Goal: Information Seeking & Learning: Find specific fact

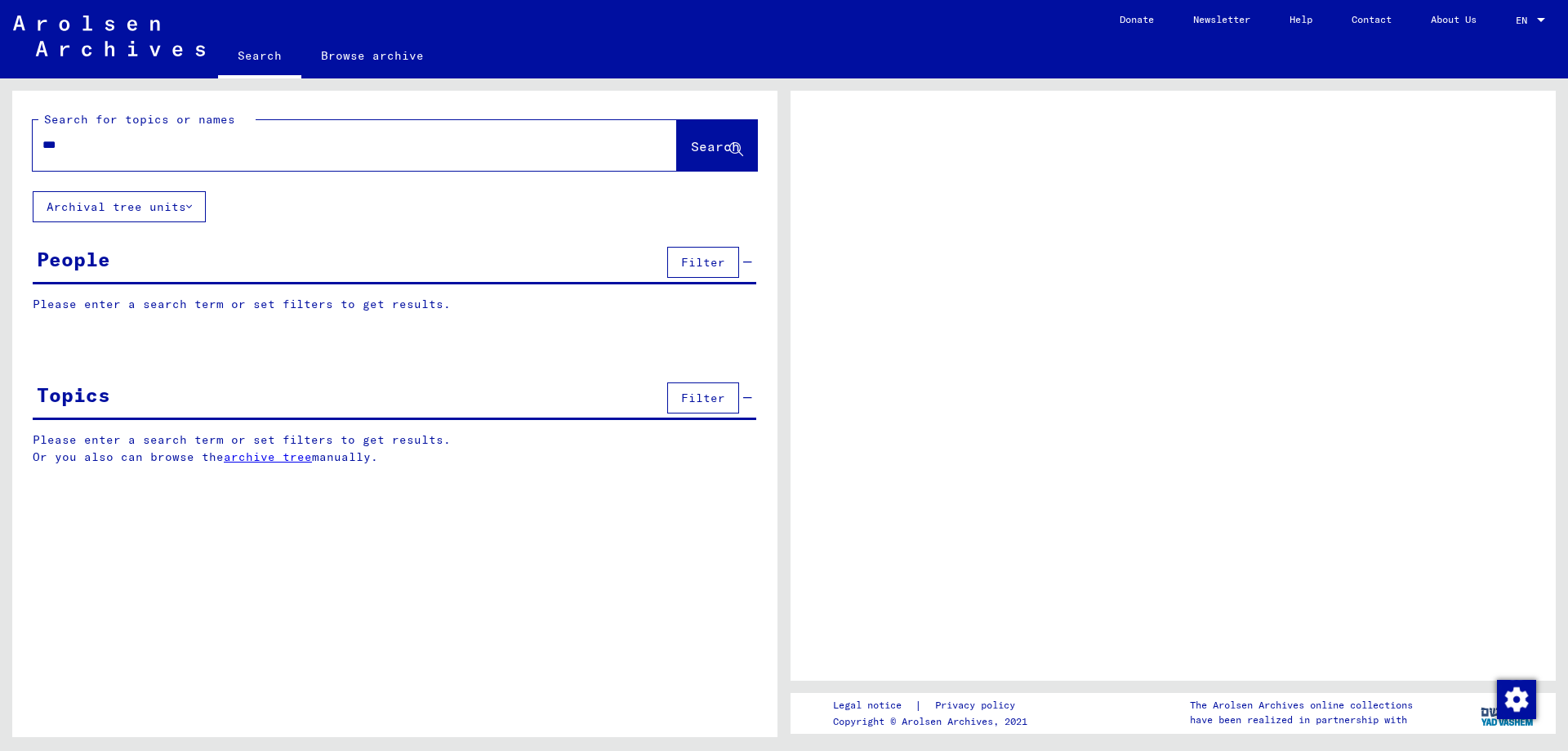
type input "***"
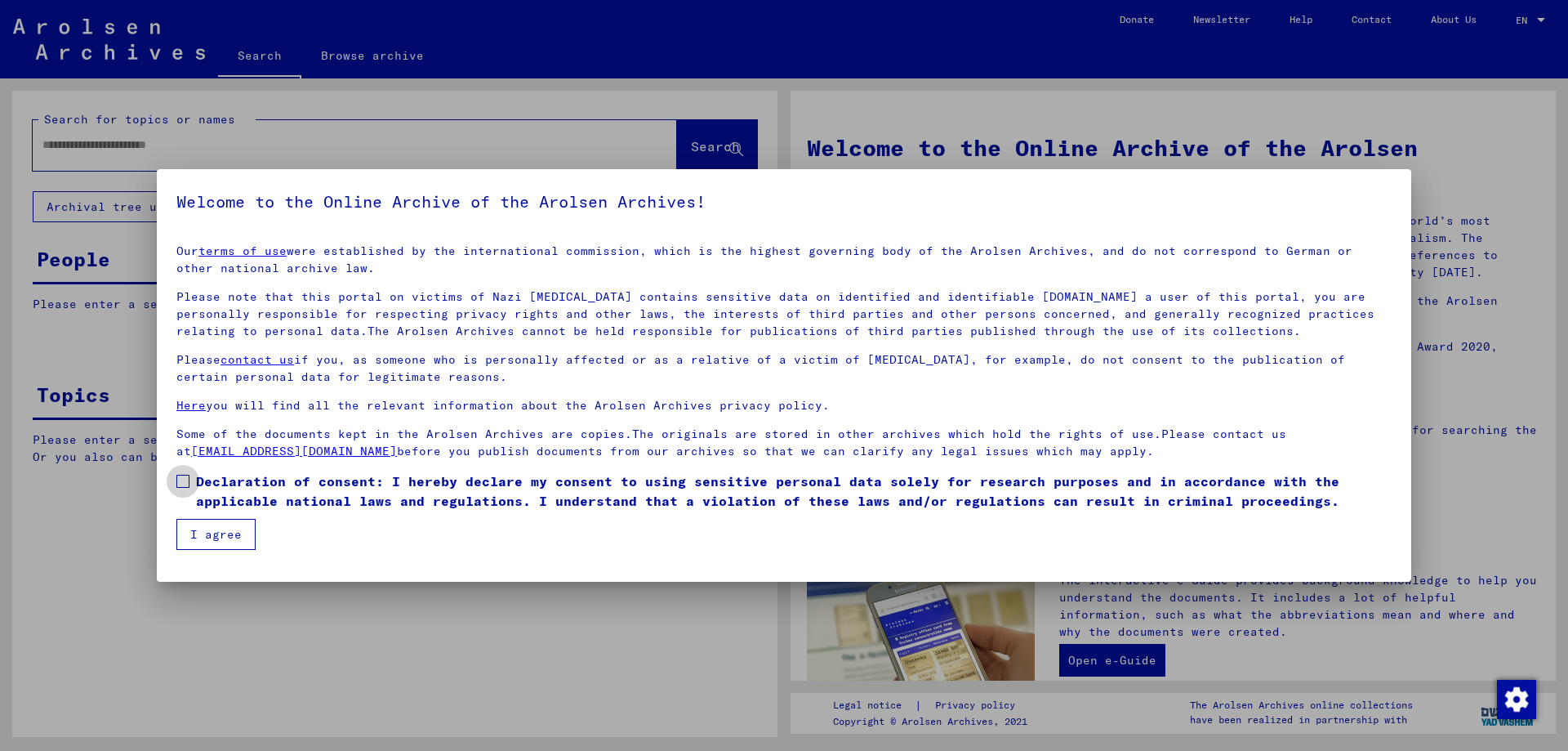
click at [185, 480] on span at bounding box center [183, 481] width 13 height 13
click at [197, 535] on button "I agree" at bounding box center [216, 534] width 79 height 31
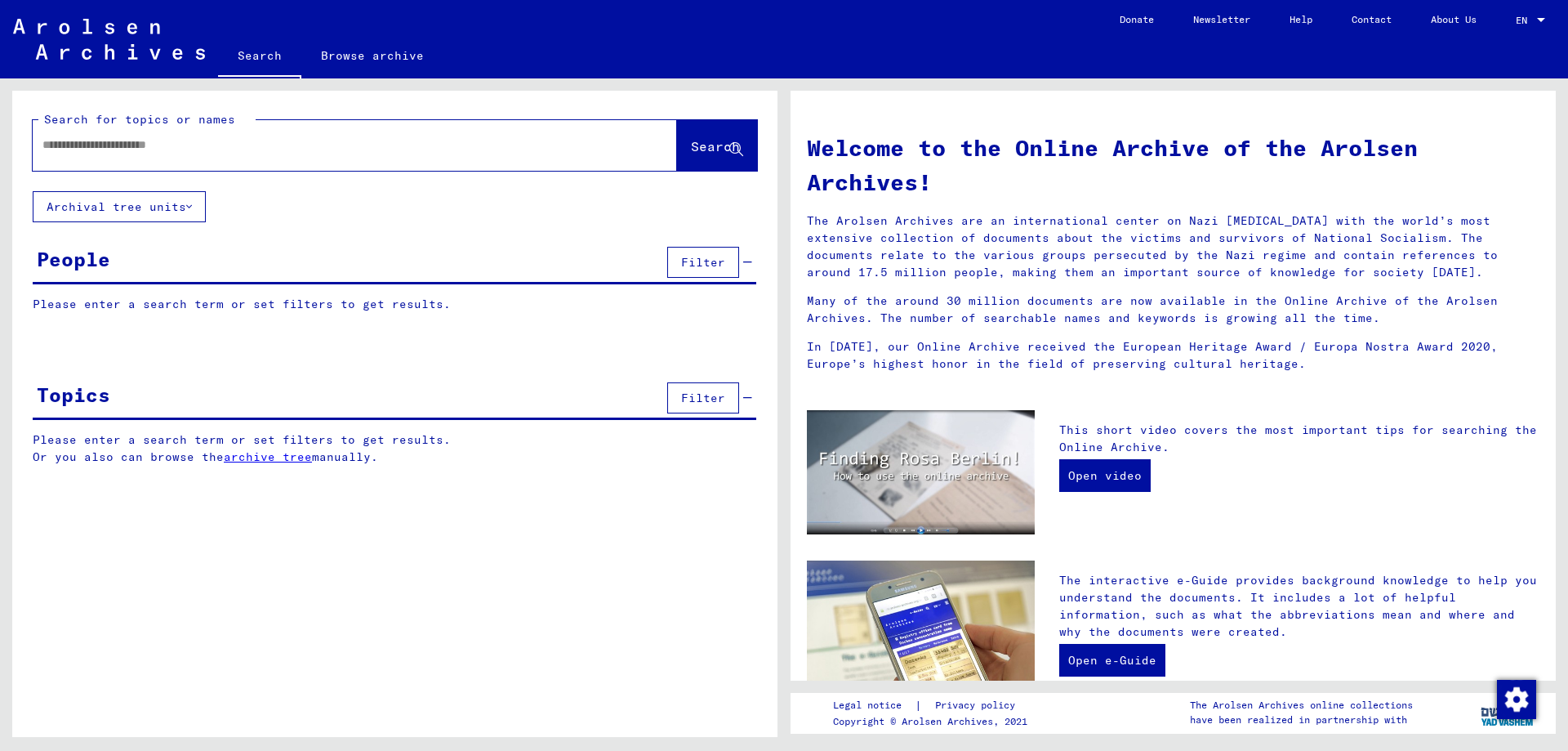
click at [164, 148] on input "text" at bounding box center [334, 144] width 586 height 17
type input "*"
type input "*********"
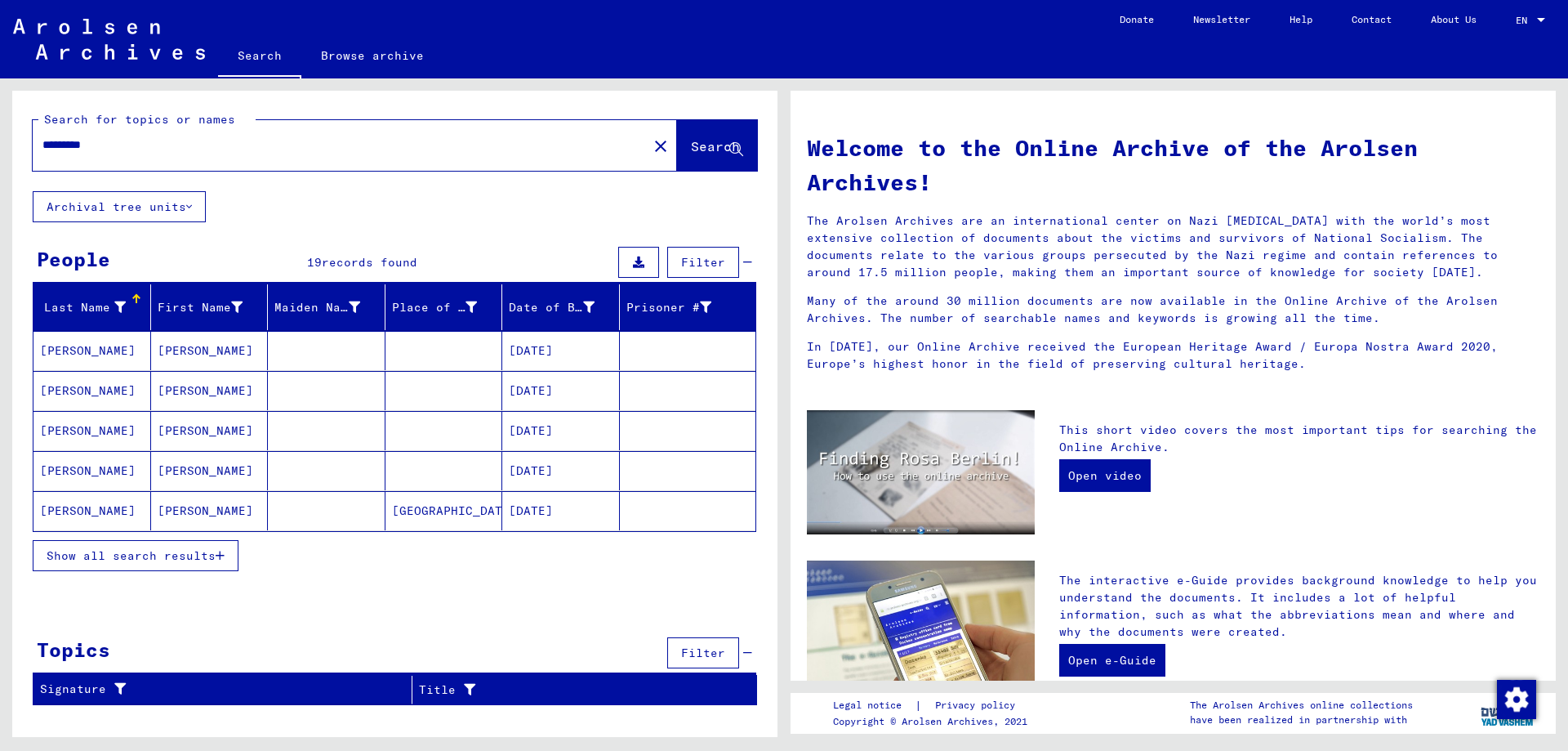
click at [48, 551] on span "Show all search results" at bounding box center [131, 555] width 169 height 15
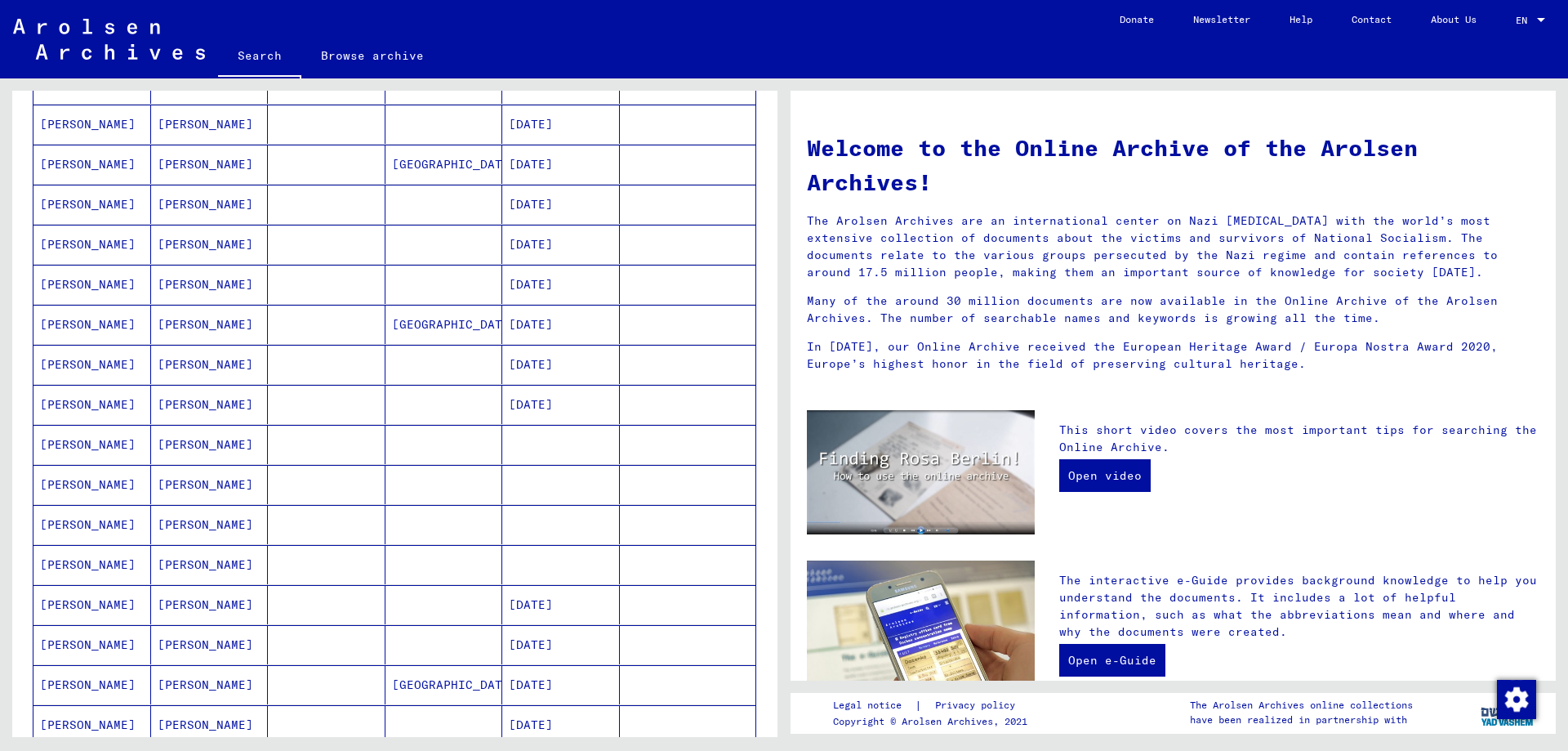
scroll to position [353, 0]
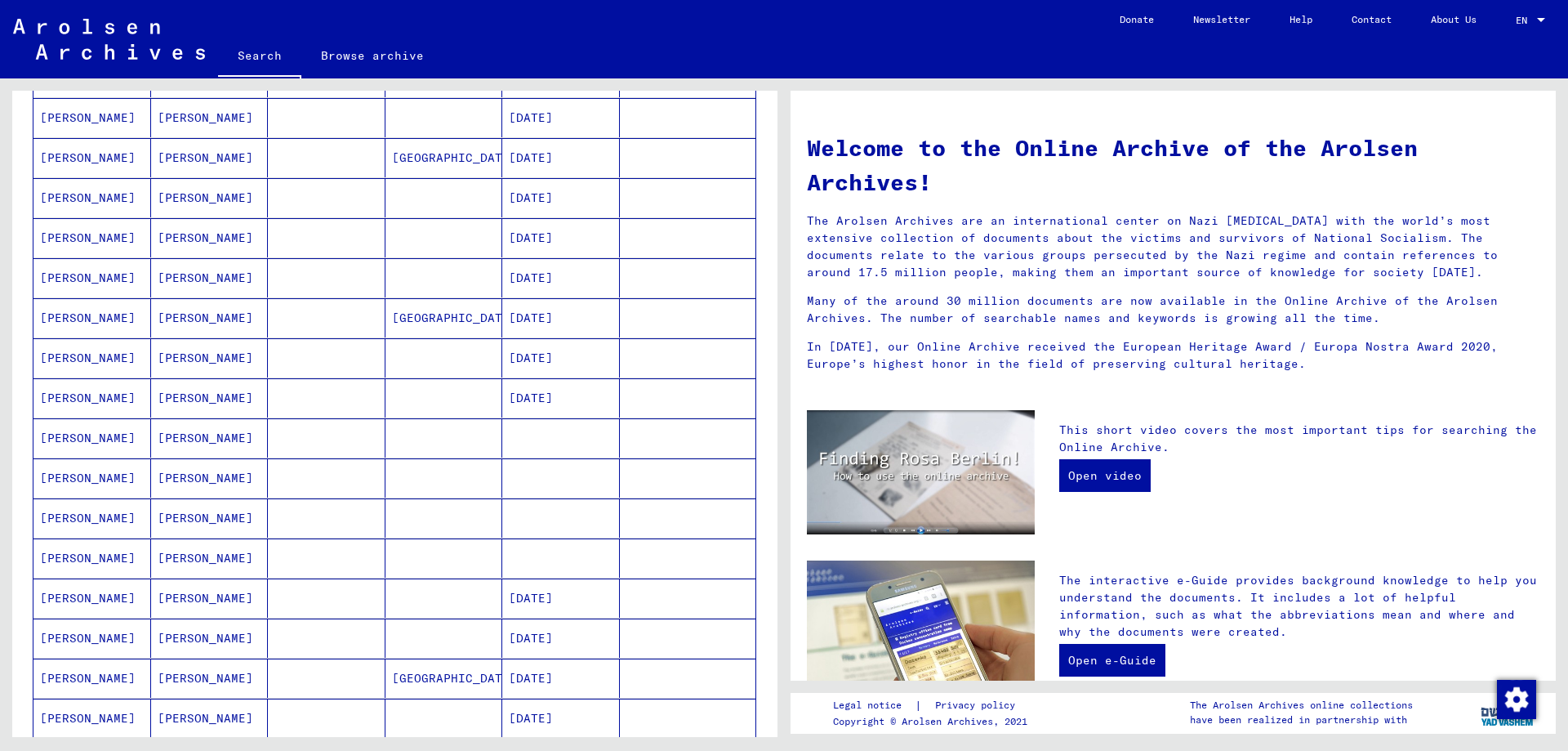
click at [189, 317] on mat-cell "[PERSON_NAME]" at bounding box center [209, 317] width 118 height 39
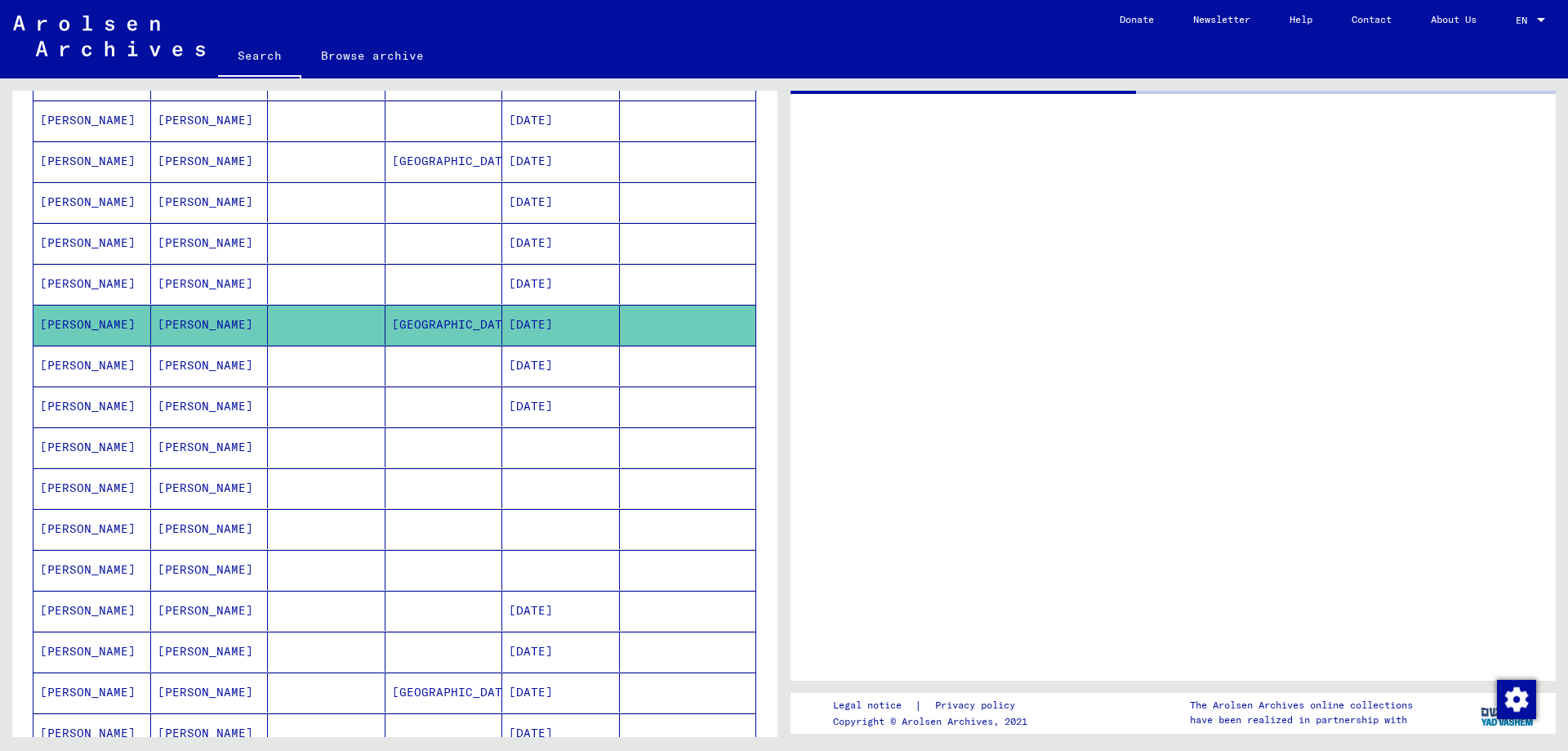
scroll to position [354, 0]
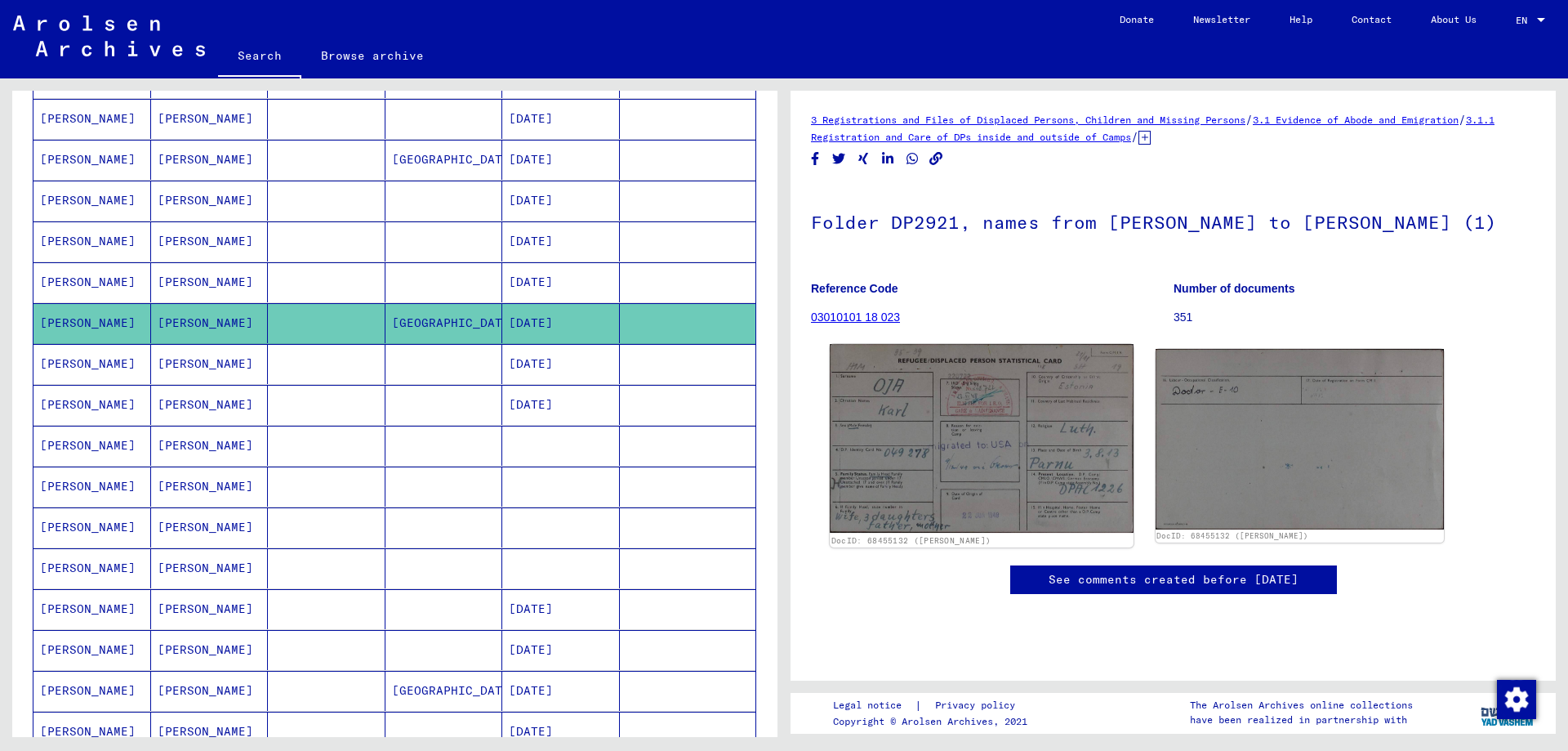
click at [993, 407] on img at bounding box center [981, 438] width 303 height 189
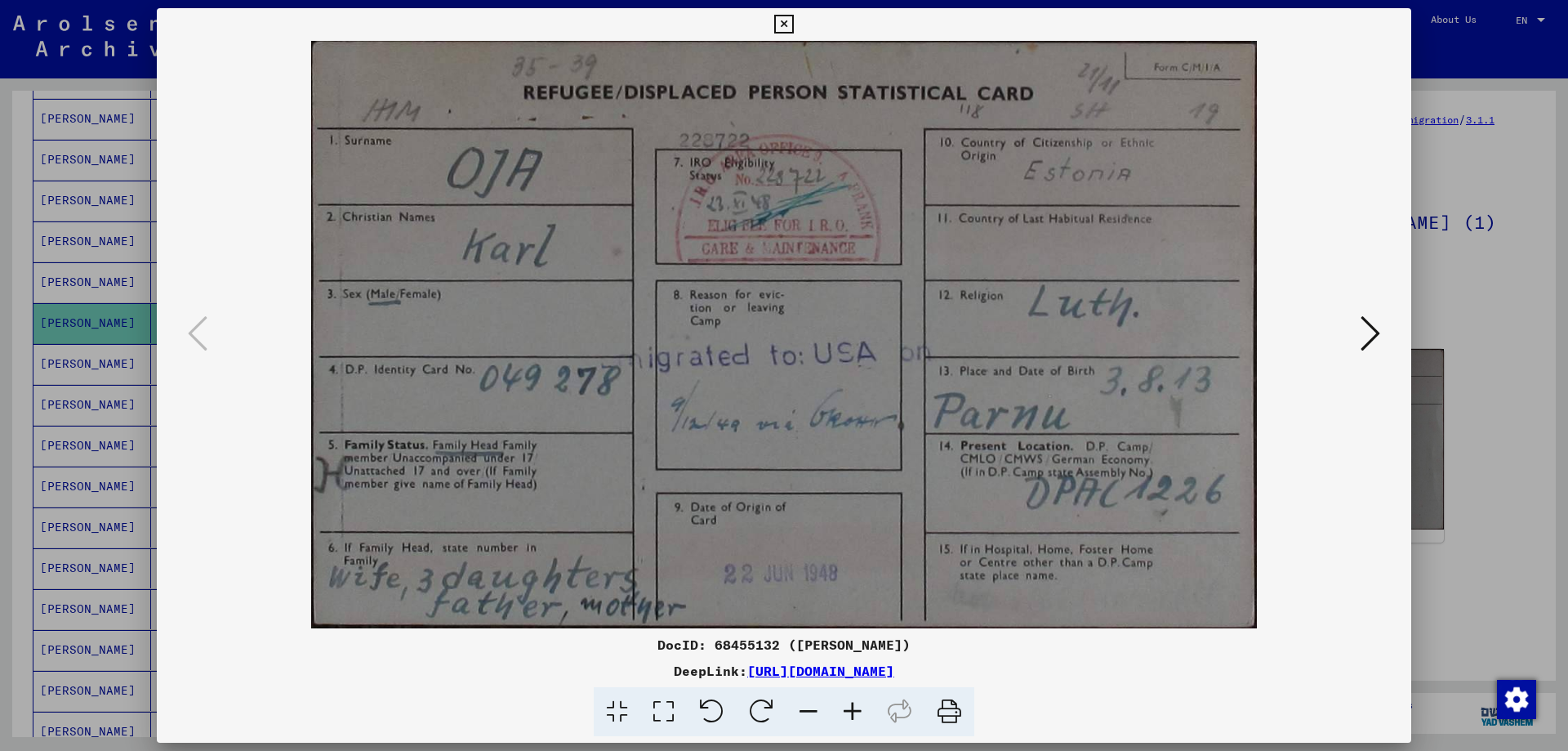
click at [1381, 350] on icon at bounding box center [1370, 333] width 19 height 39
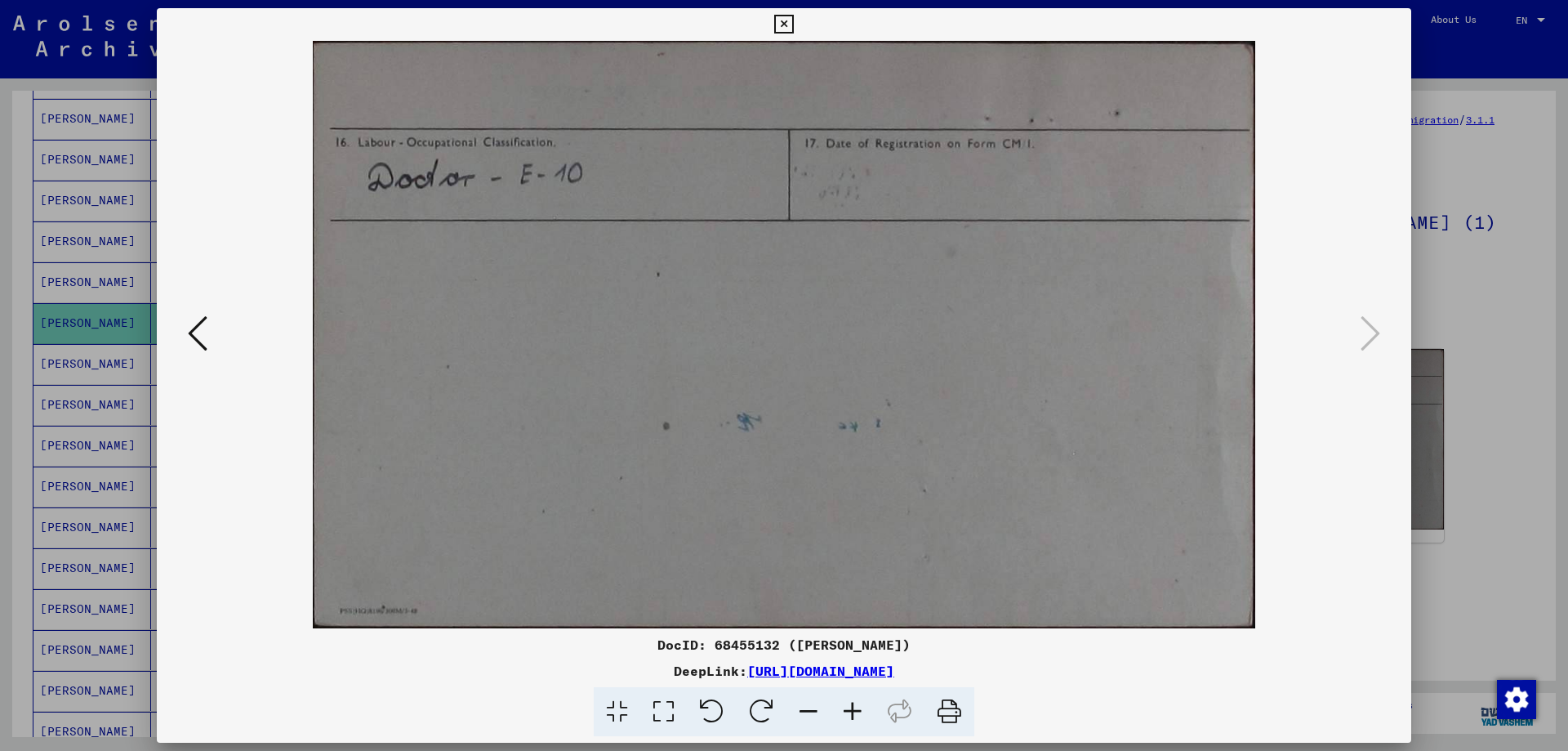
click at [793, 19] on icon at bounding box center [783, 24] width 19 height 19
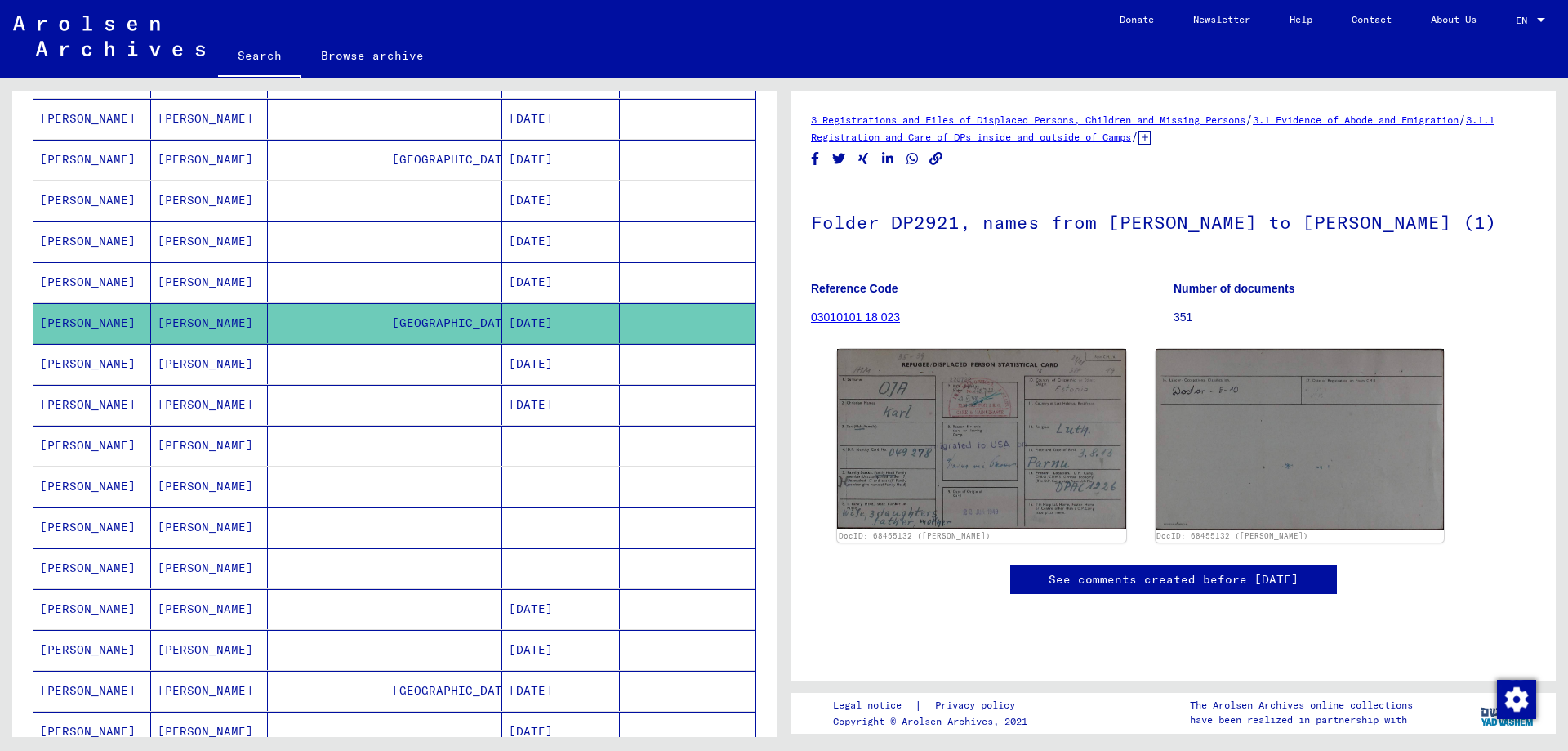
click at [199, 432] on mat-cell "[PERSON_NAME]" at bounding box center [209, 446] width 118 height 40
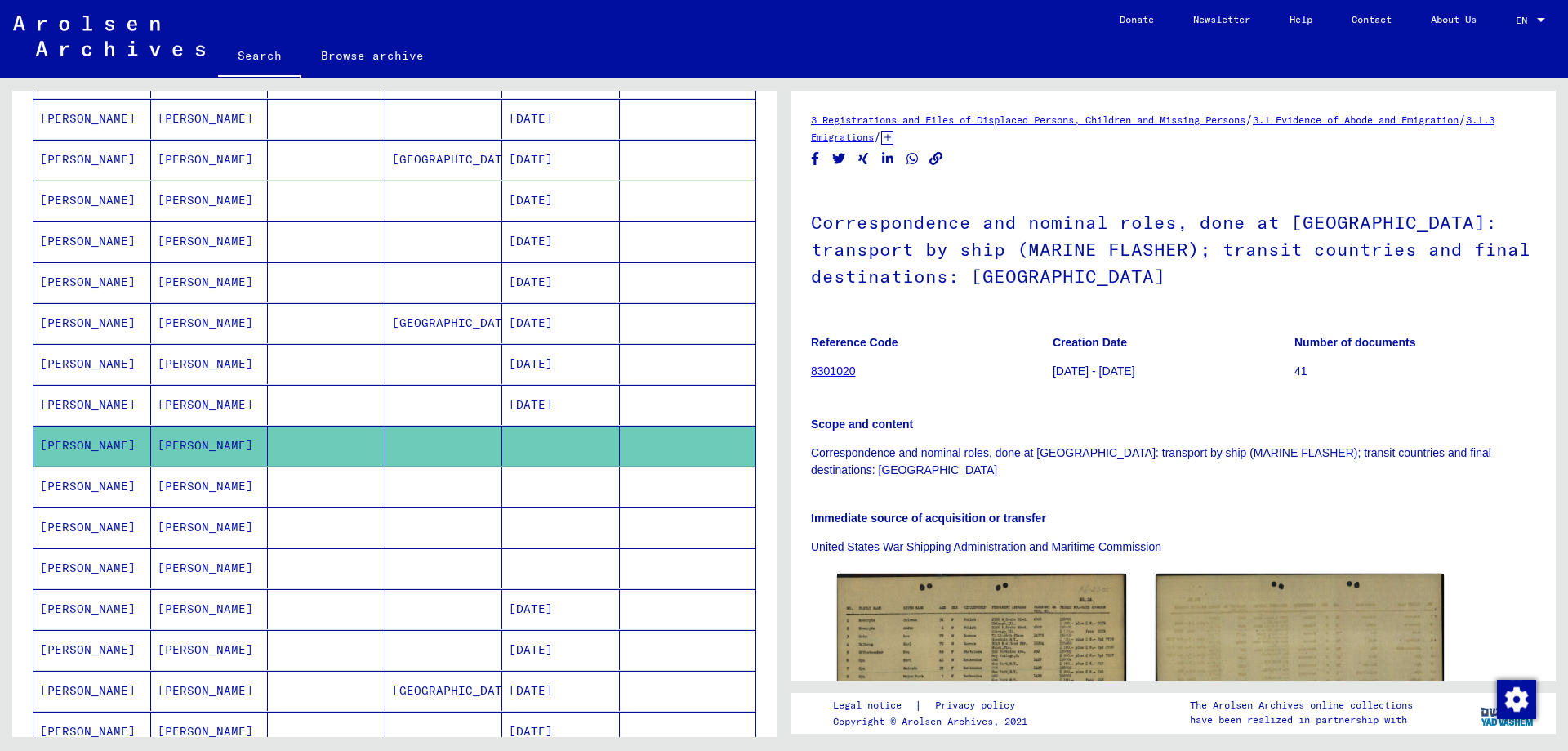
click at [220, 679] on mat-cell "[PERSON_NAME]" at bounding box center [209, 691] width 118 height 40
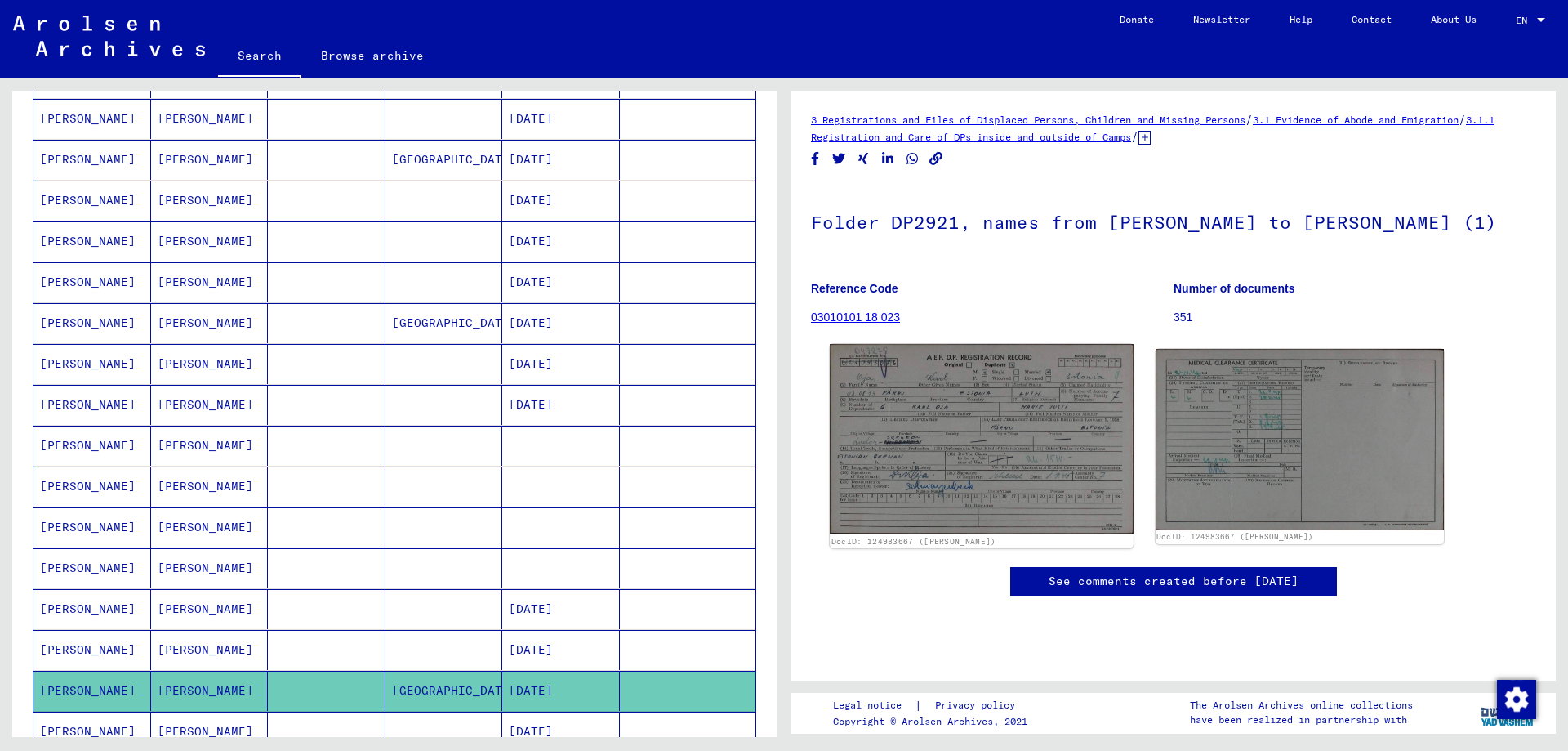
click at [942, 459] on img at bounding box center [981, 438] width 303 height 189
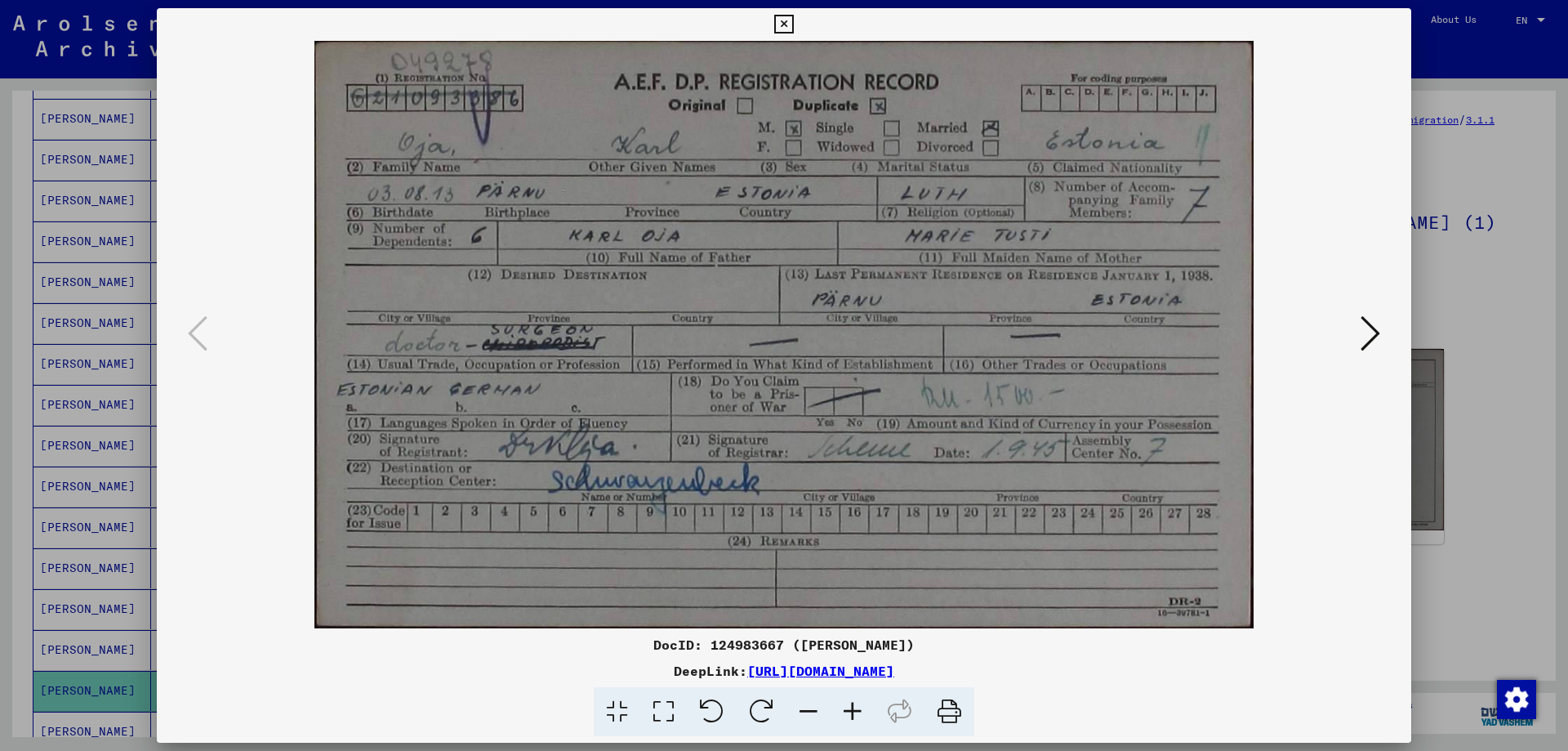
click at [1370, 324] on icon at bounding box center [1370, 333] width 19 height 39
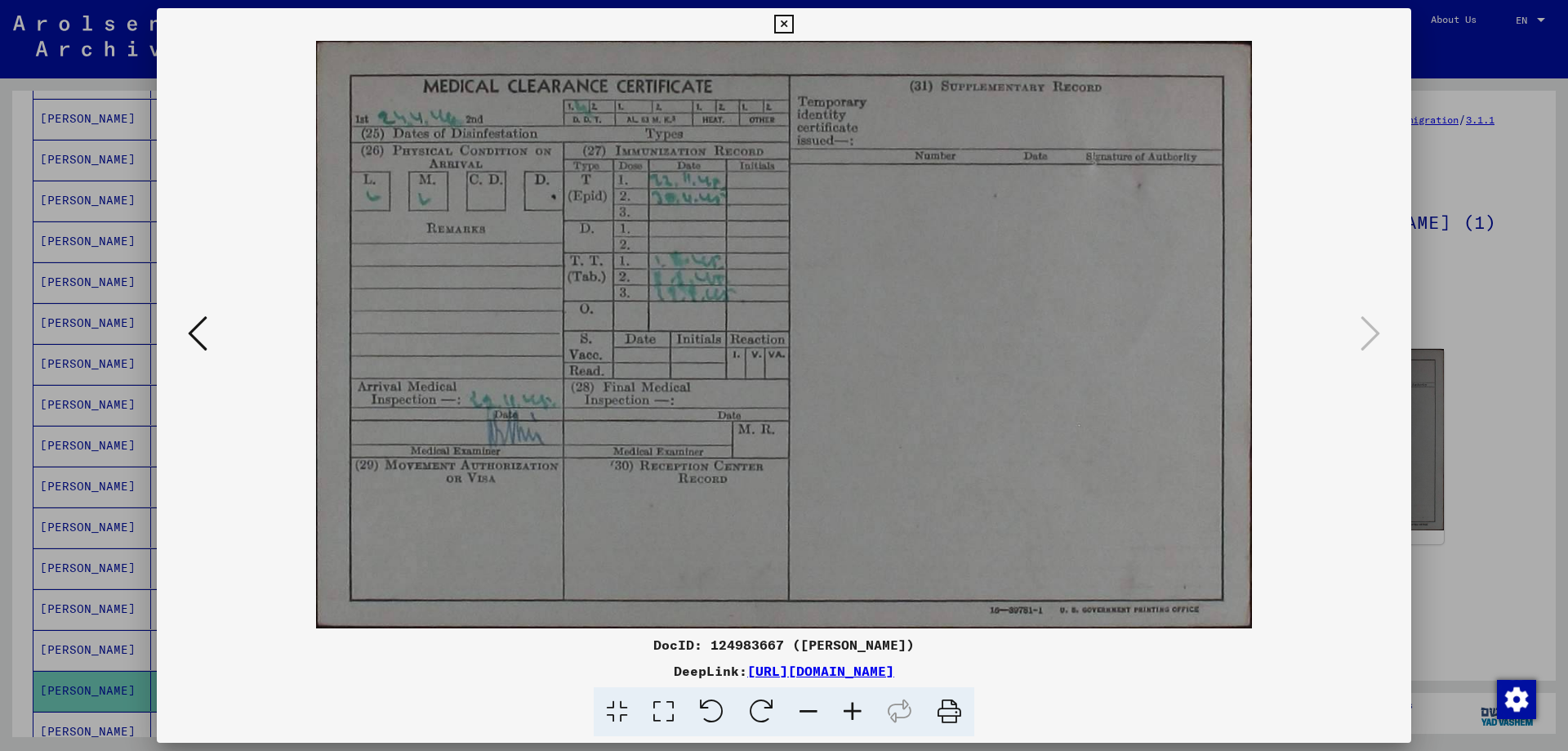
click at [793, 23] on icon at bounding box center [783, 24] width 19 height 19
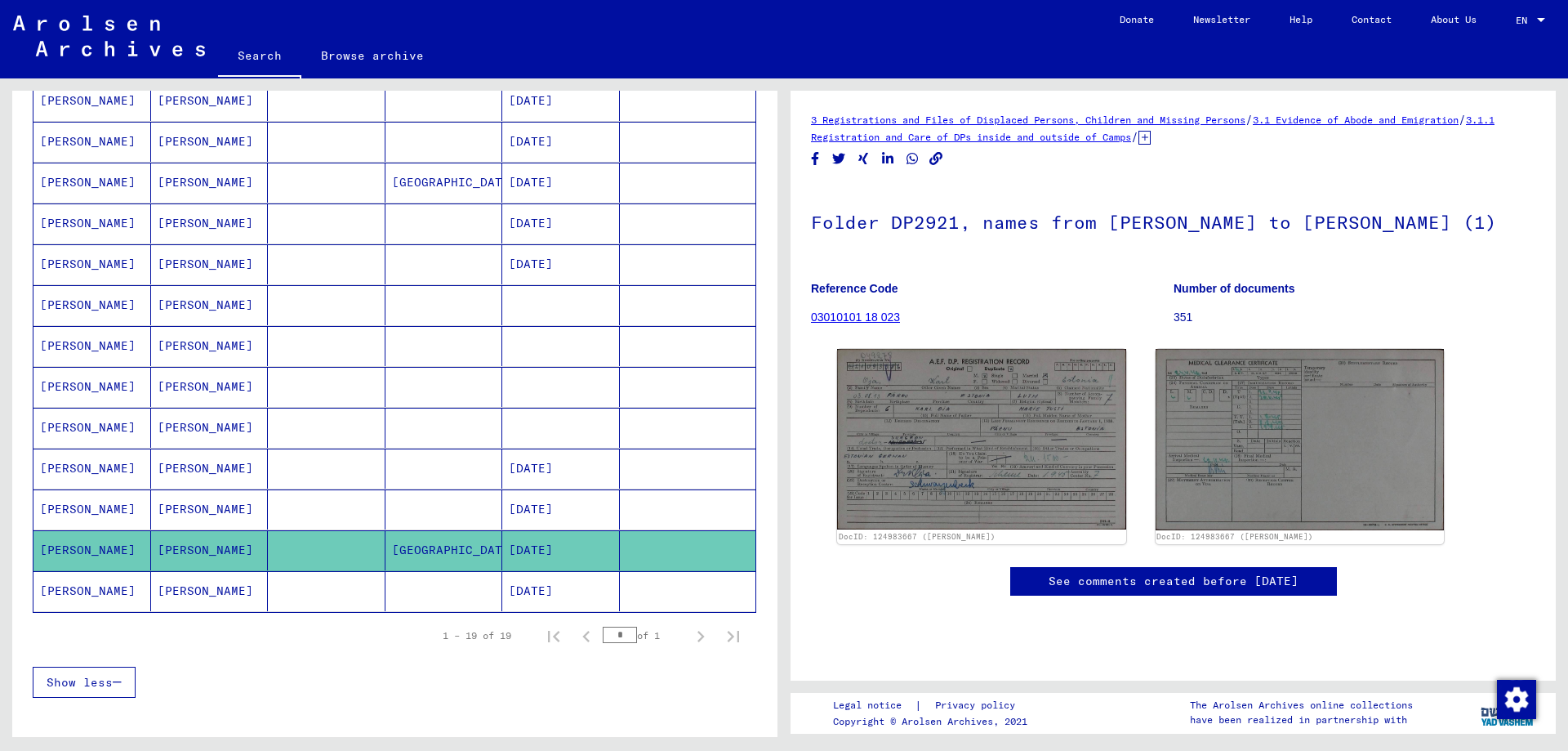
scroll to position [531, 0]
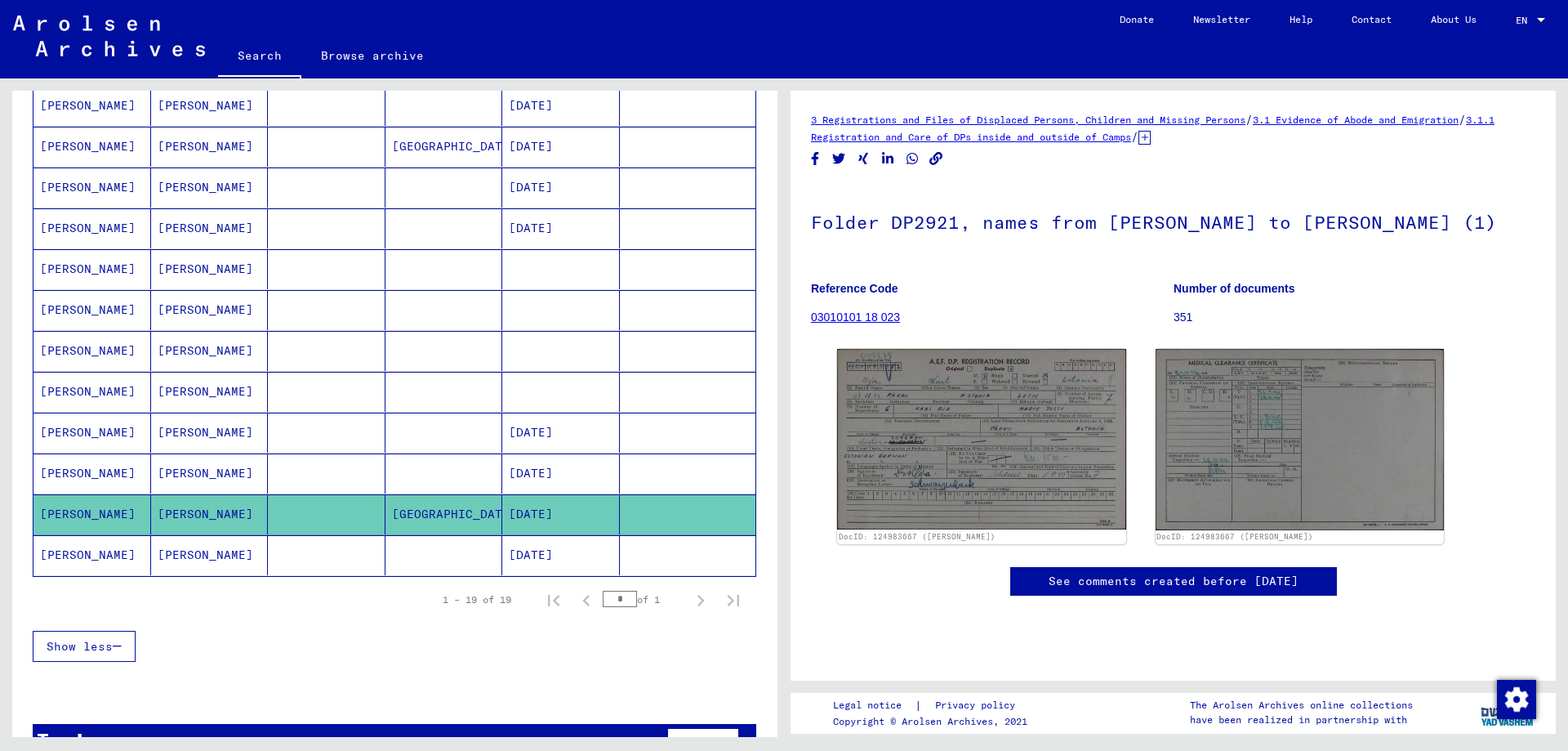
click at [158, 551] on mat-cell "[PERSON_NAME]" at bounding box center [209, 555] width 118 height 40
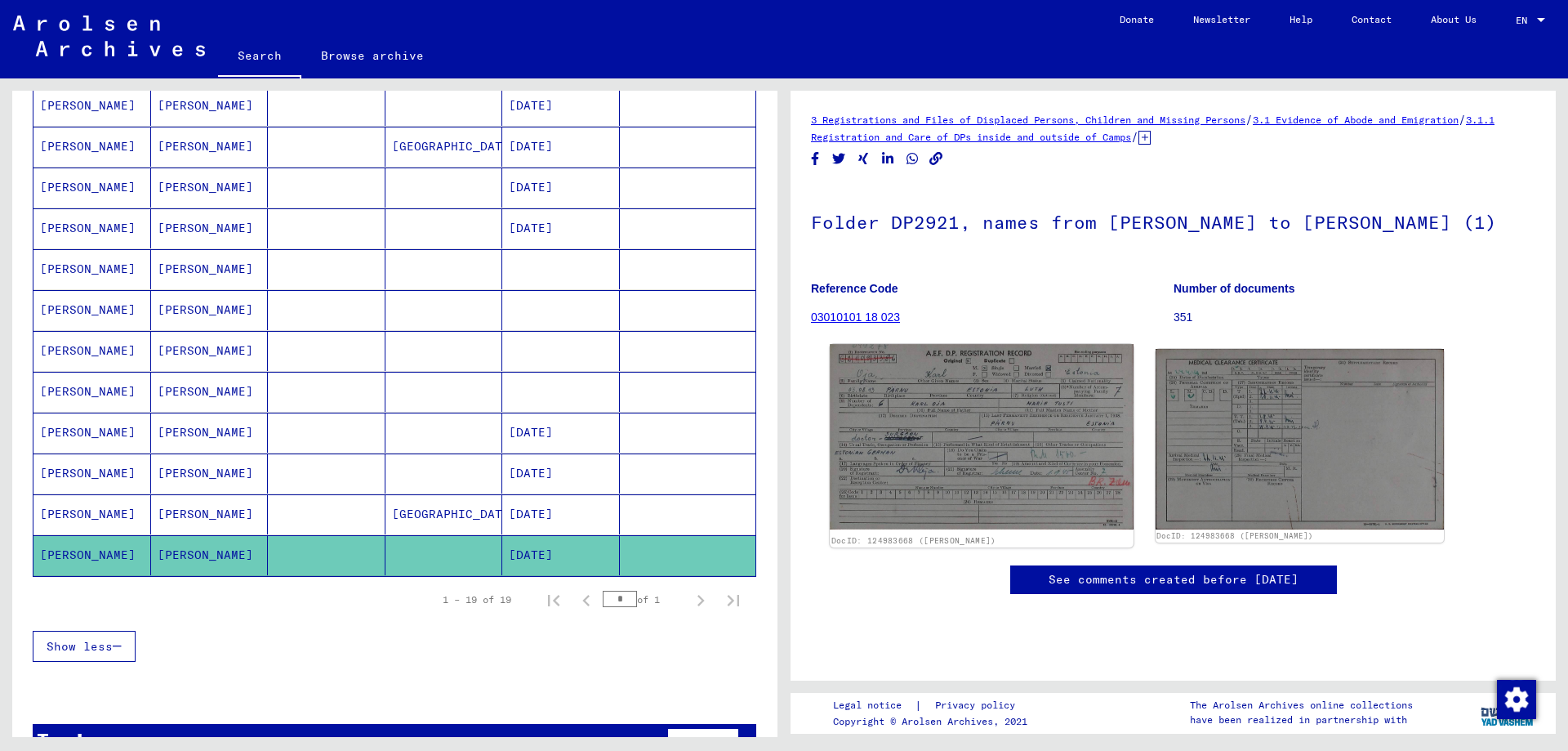
click at [957, 480] on img at bounding box center [981, 436] width 303 height 185
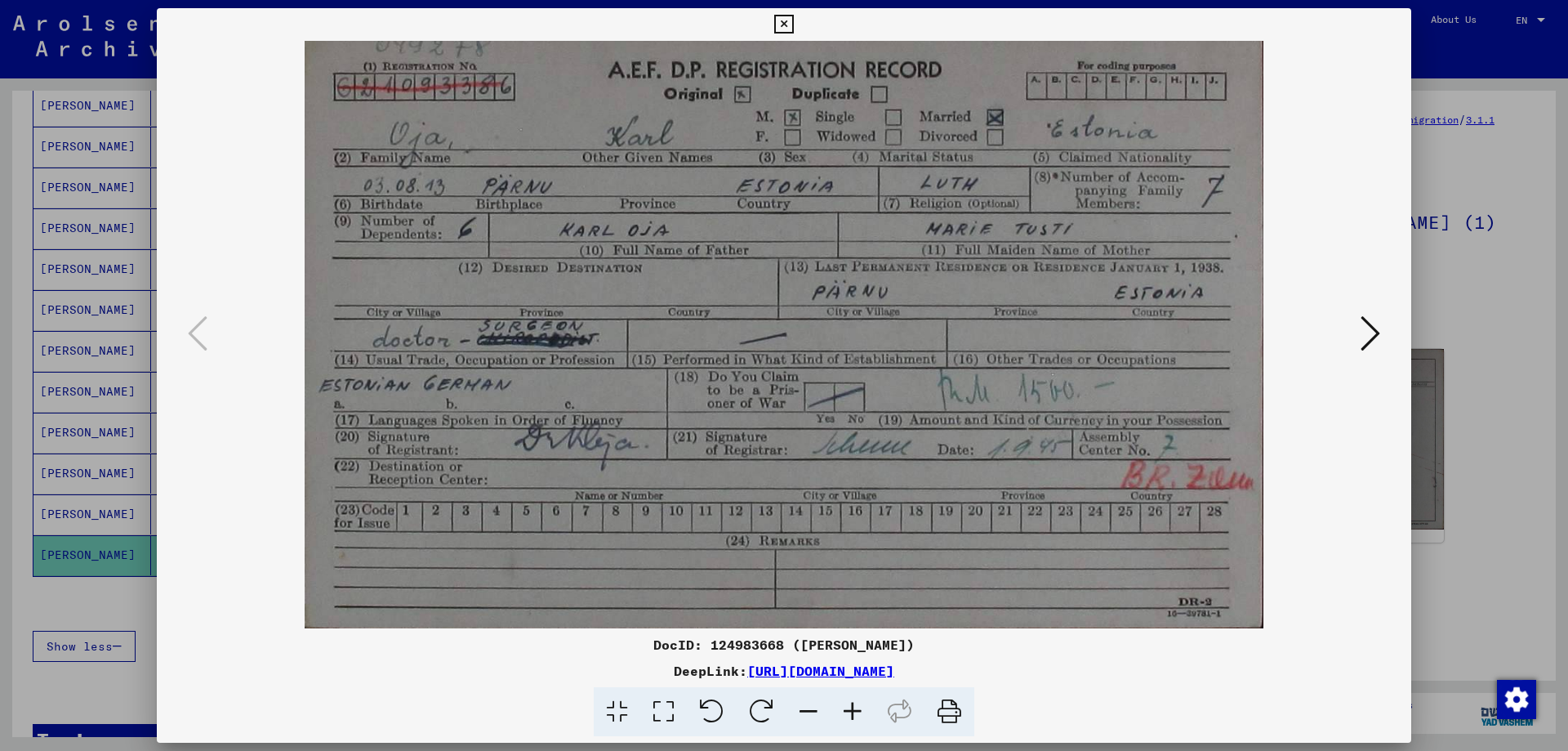
click at [1385, 342] on div at bounding box center [784, 334] width 1255 height 587
click at [1366, 342] on icon at bounding box center [1370, 333] width 19 height 39
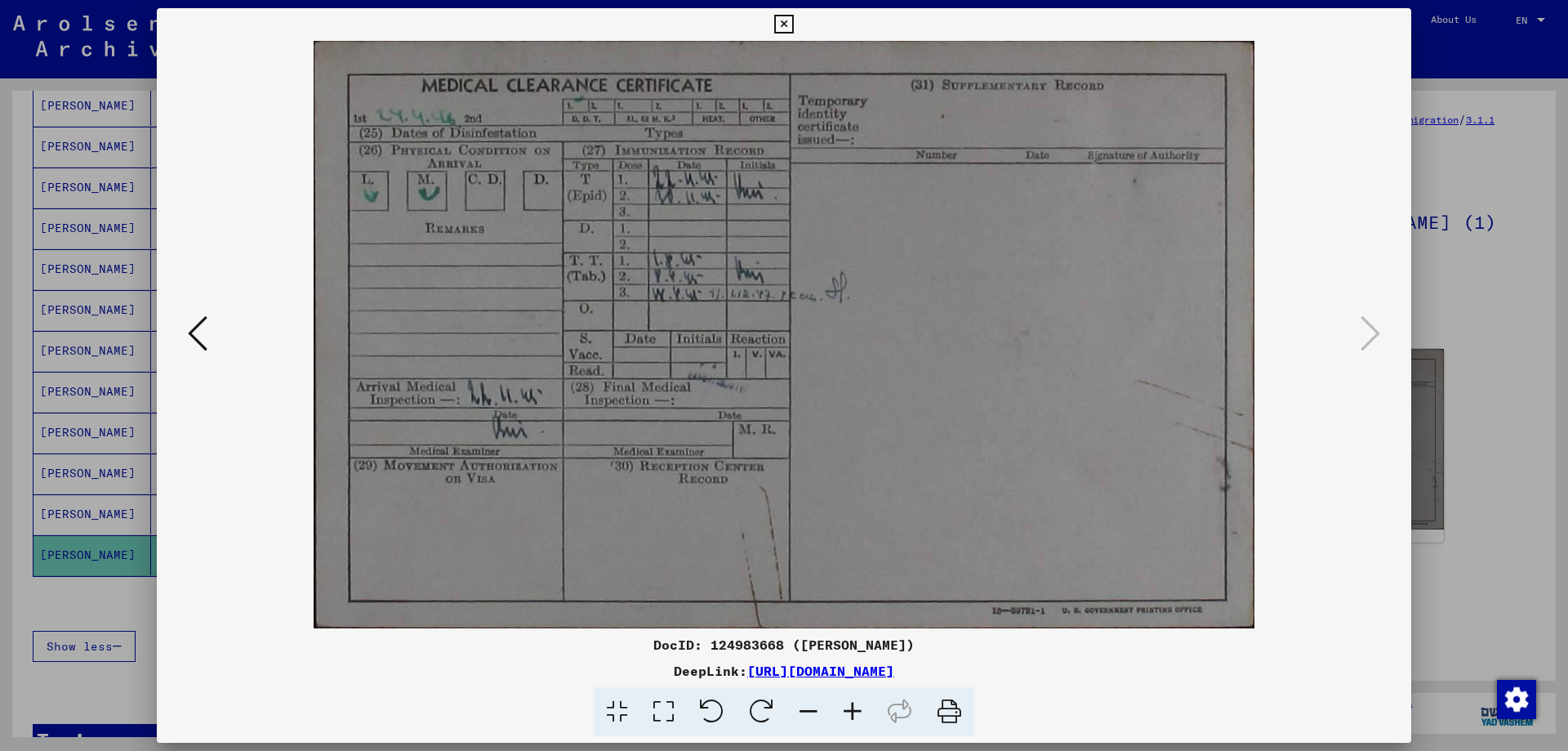
click at [793, 16] on icon at bounding box center [783, 24] width 19 height 19
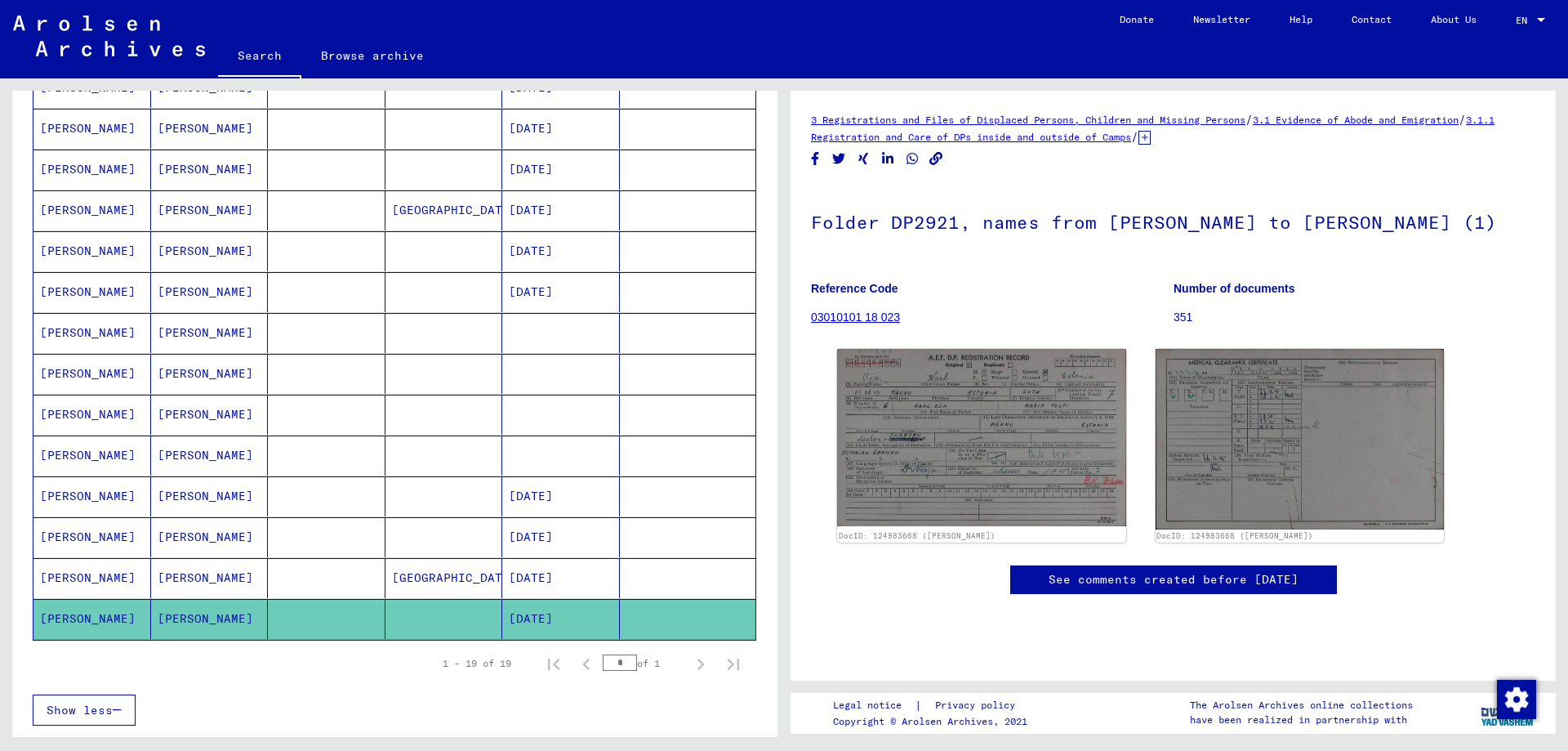
scroll to position [443, 0]
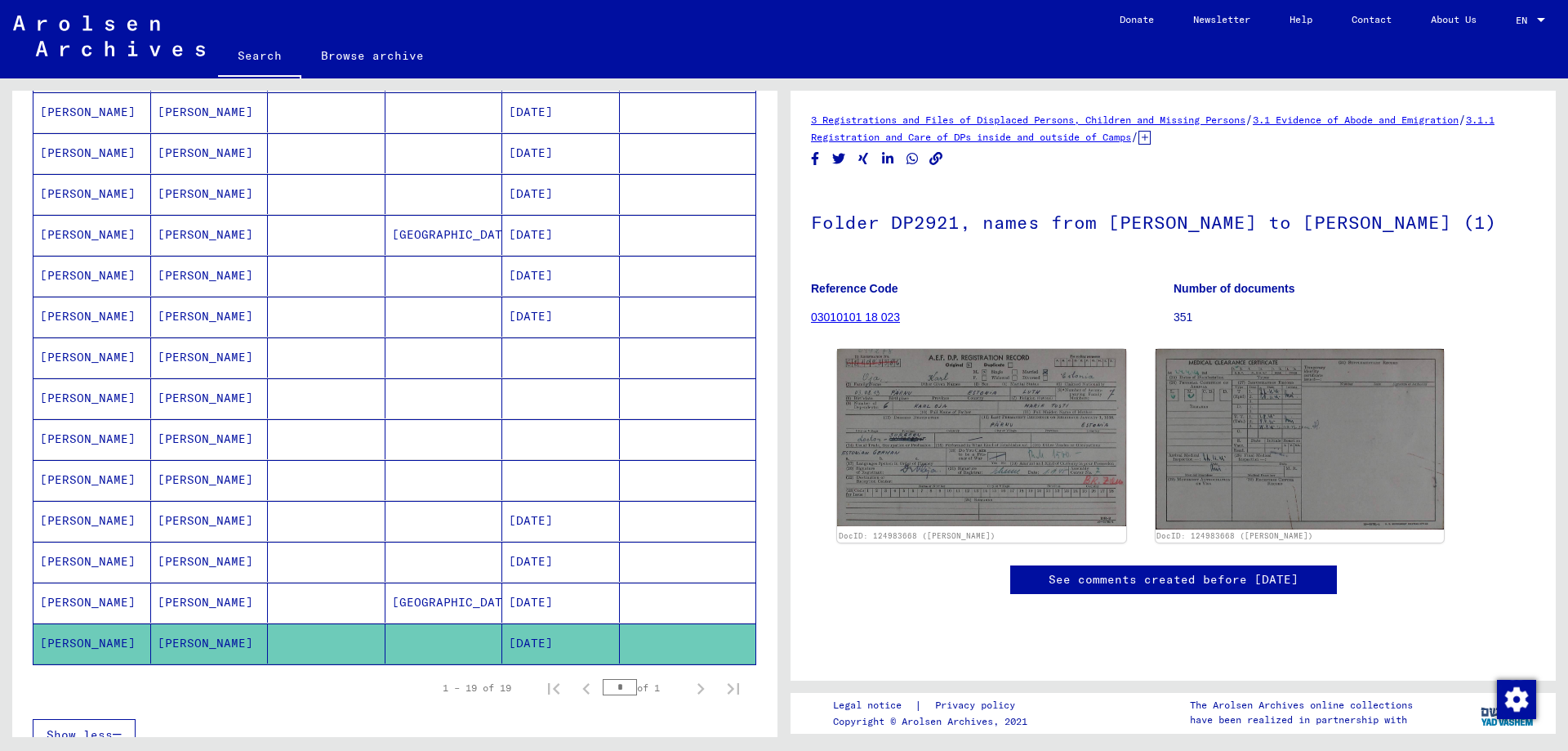
click at [81, 363] on mat-cell "[PERSON_NAME]" at bounding box center [92, 357] width 118 height 40
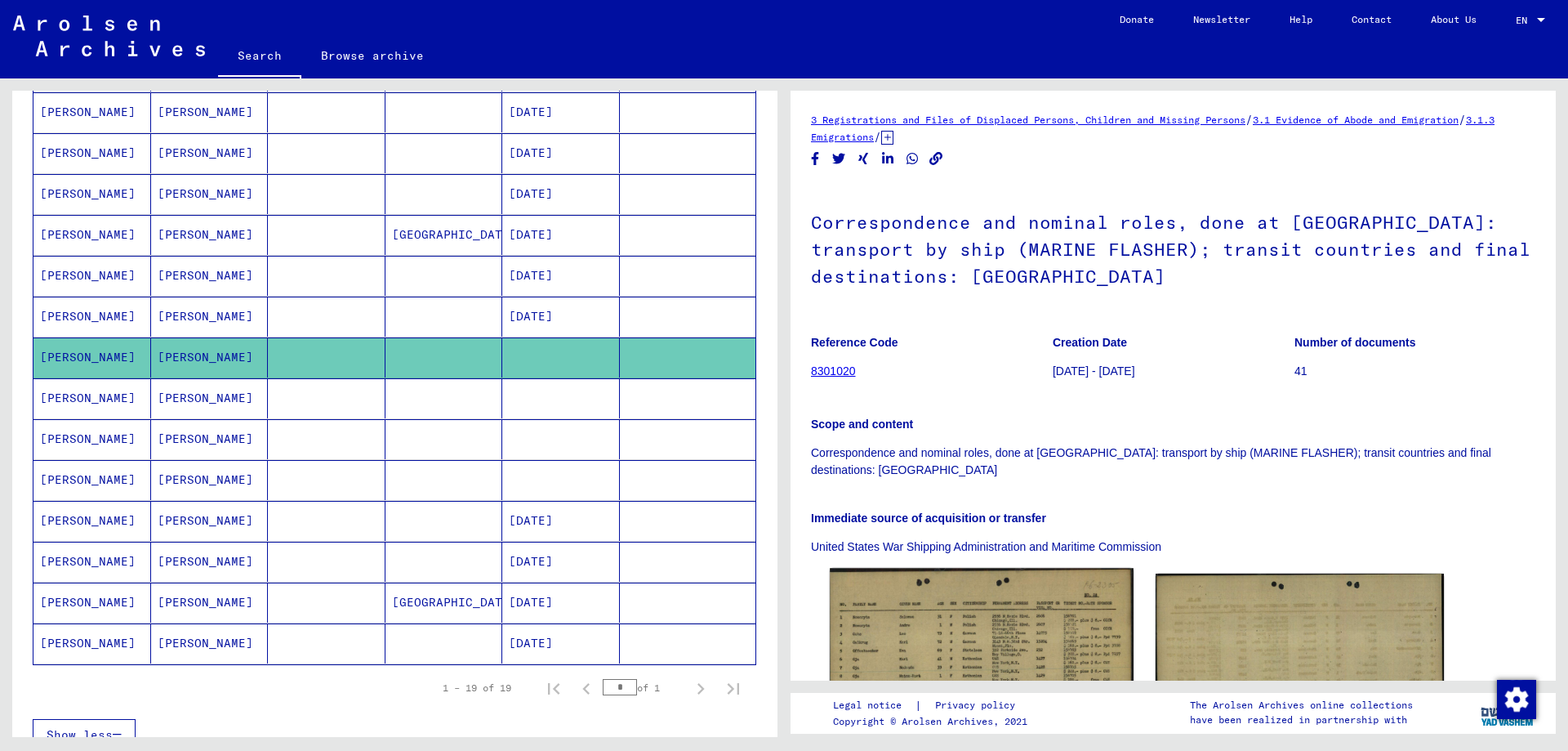
click at [1040, 651] on img at bounding box center [981, 676] width 303 height 218
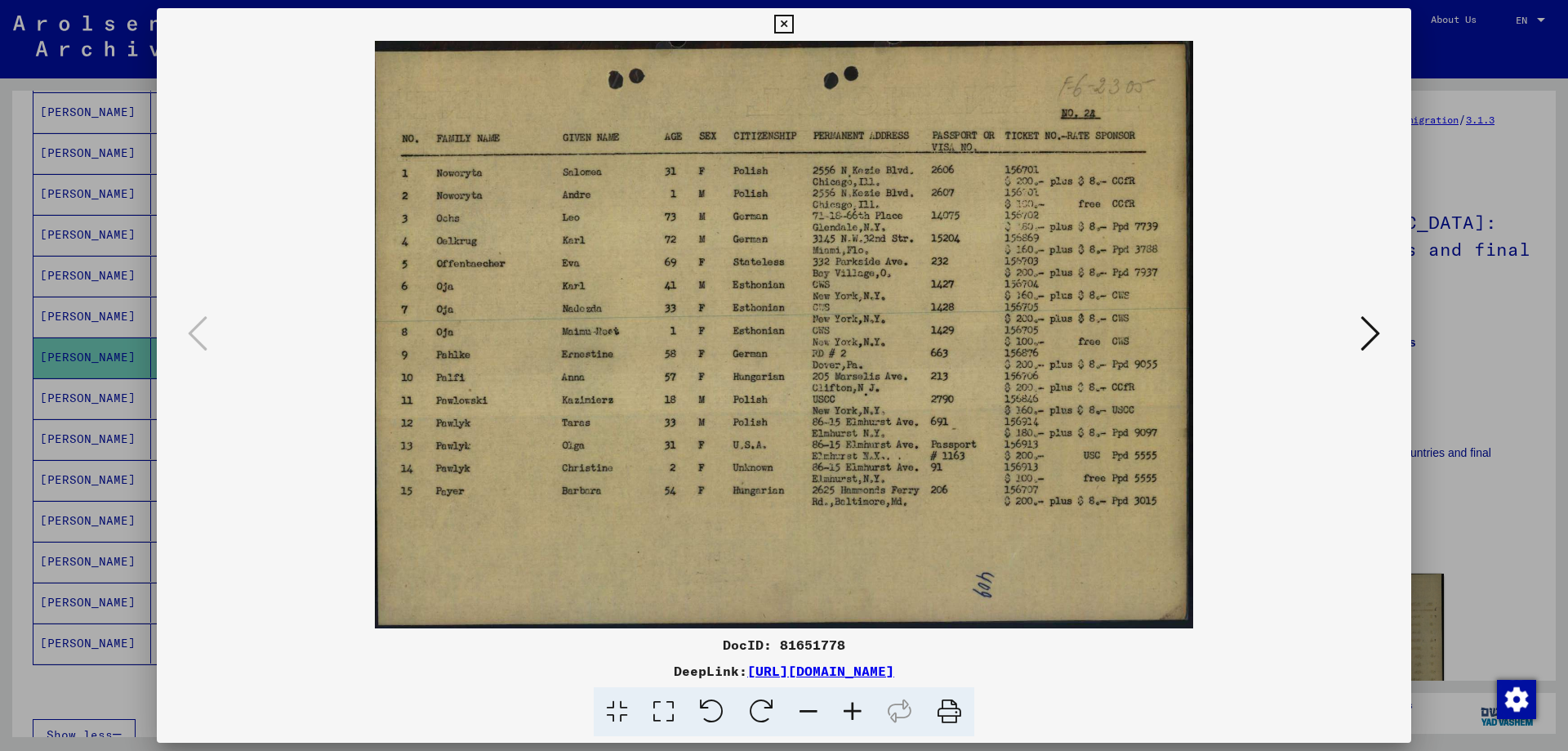
click at [793, 27] on icon at bounding box center [783, 24] width 19 height 19
